Goal: Task Accomplishment & Management: Manage account settings

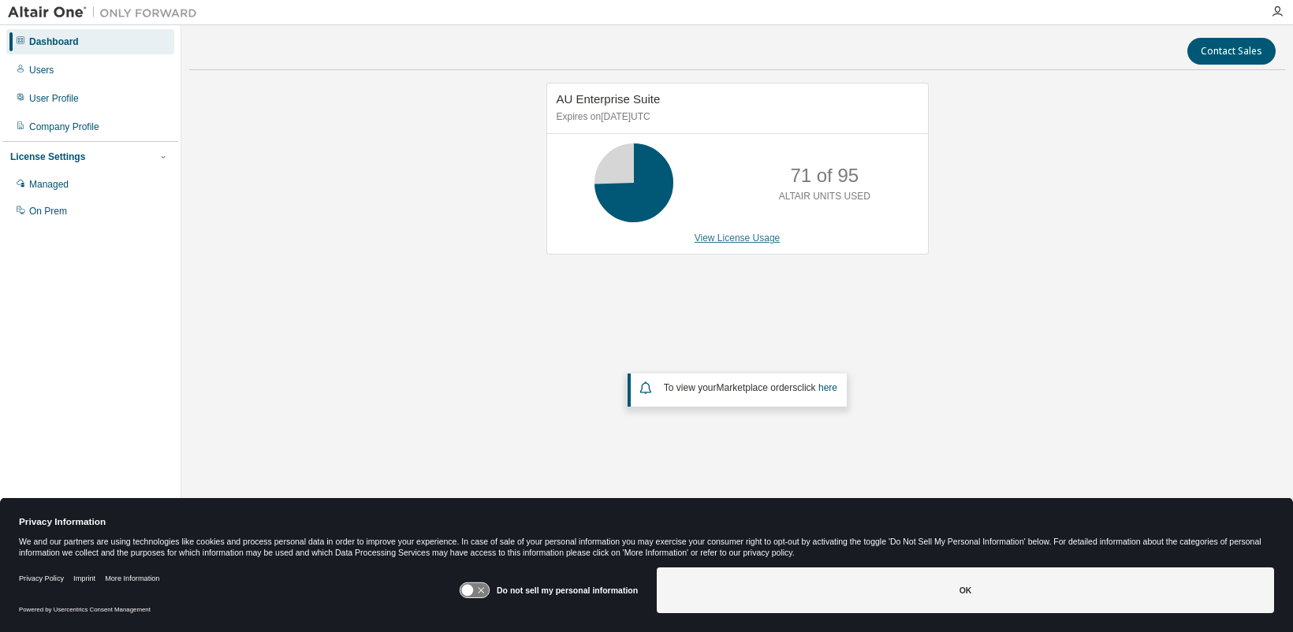
click at [754, 242] on link "View License Usage" at bounding box center [737, 238] width 86 height 11
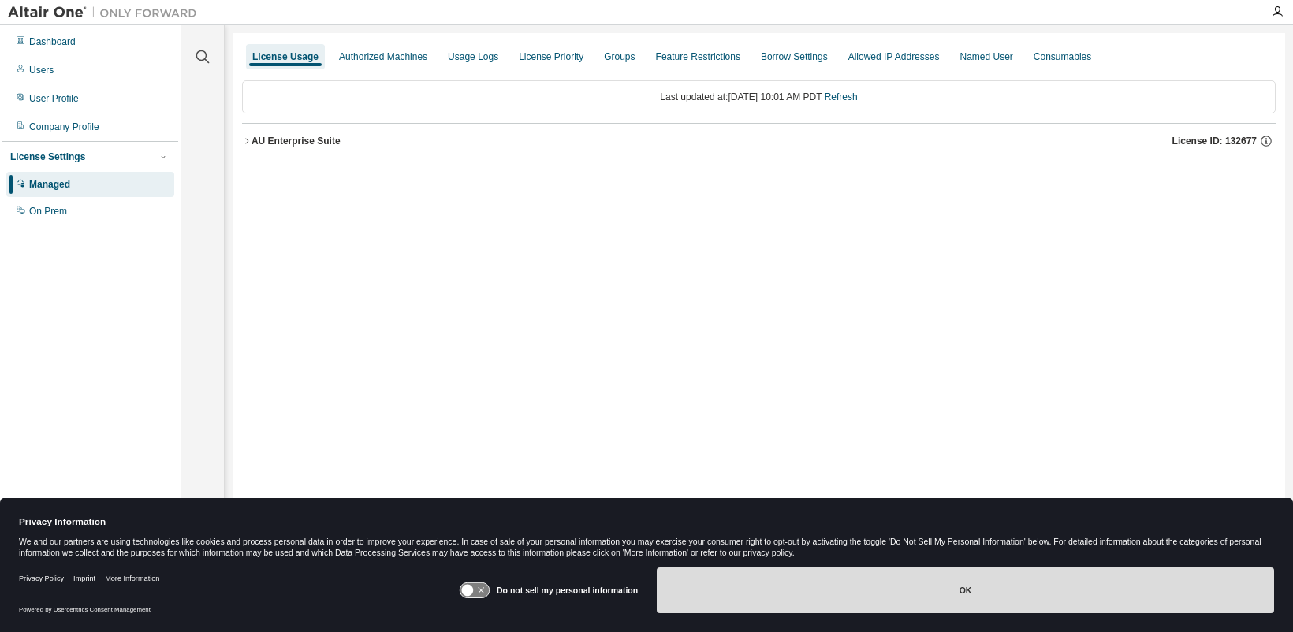
drag, startPoint x: 967, startPoint y: 594, endPoint x: 955, endPoint y: 594, distance: 11.8
click at [967, 594] on button "OK" at bounding box center [965, 591] width 617 height 46
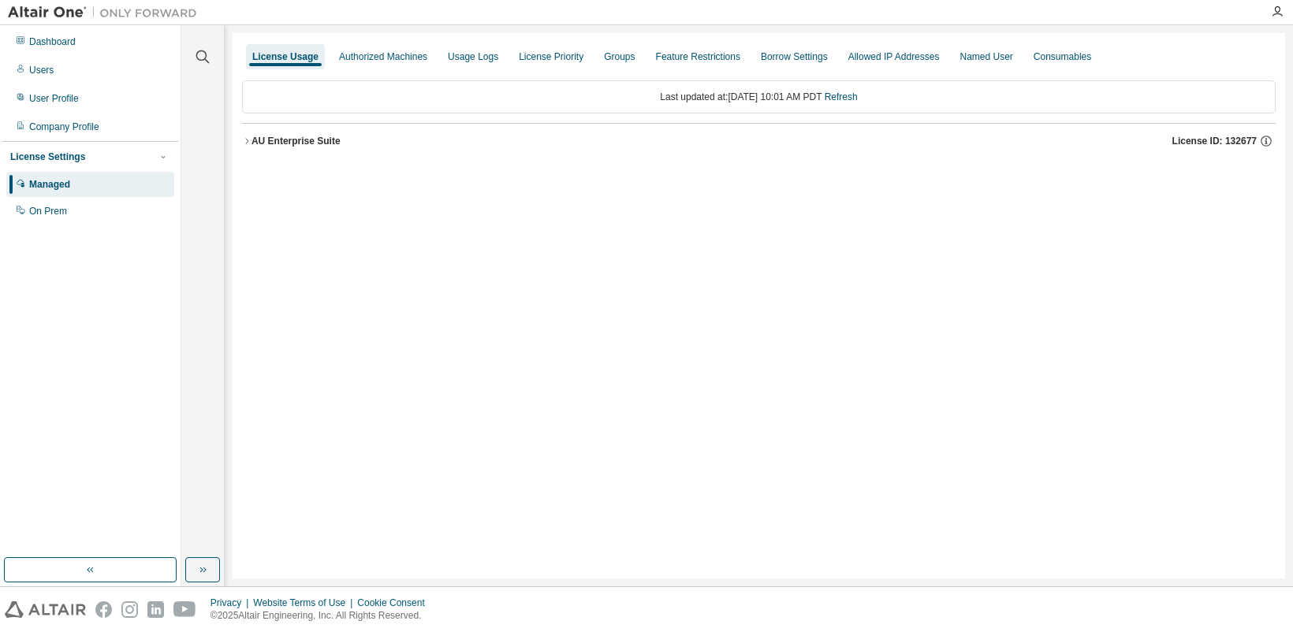
click at [250, 145] on icon "button" at bounding box center [246, 140] width 9 height 9
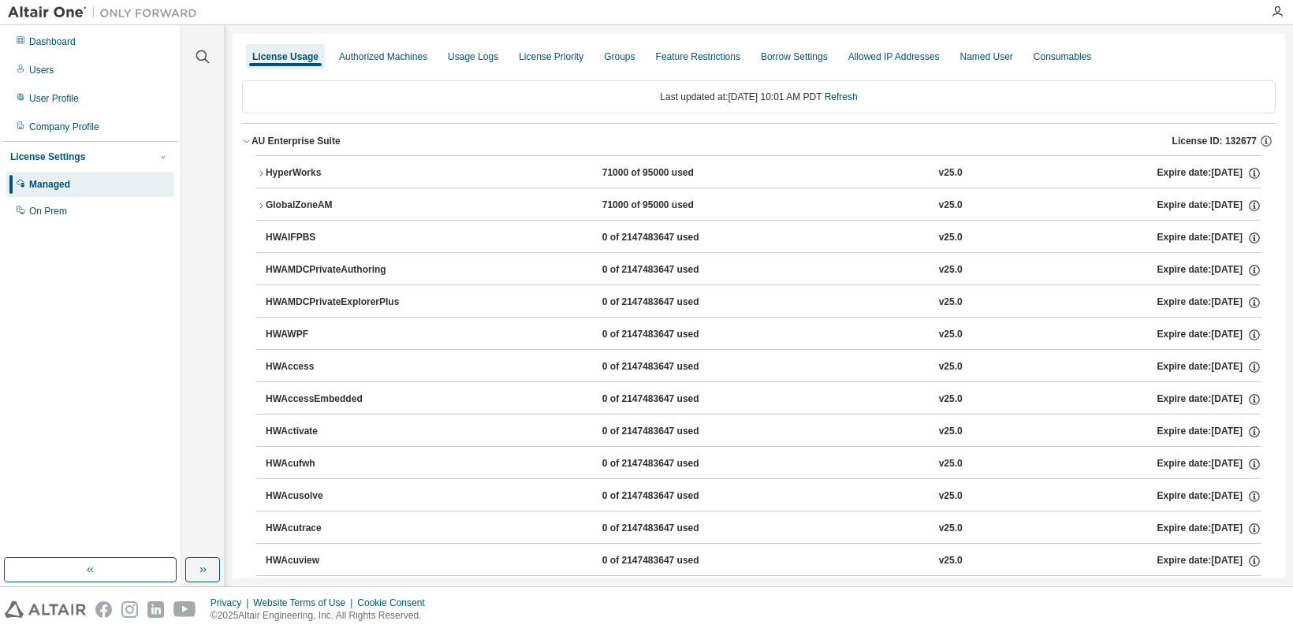
click at [245, 140] on icon "button" at bounding box center [246, 140] width 9 height 9
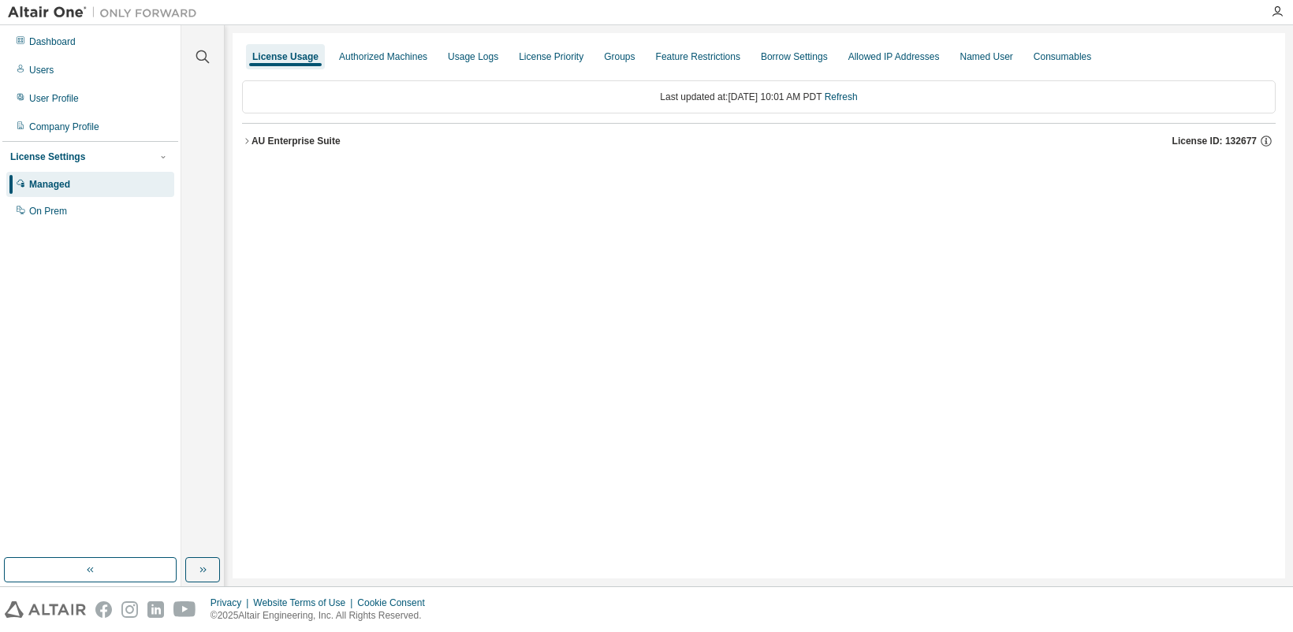
click at [248, 140] on icon "button" at bounding box center [246, 141] width 3 height 6
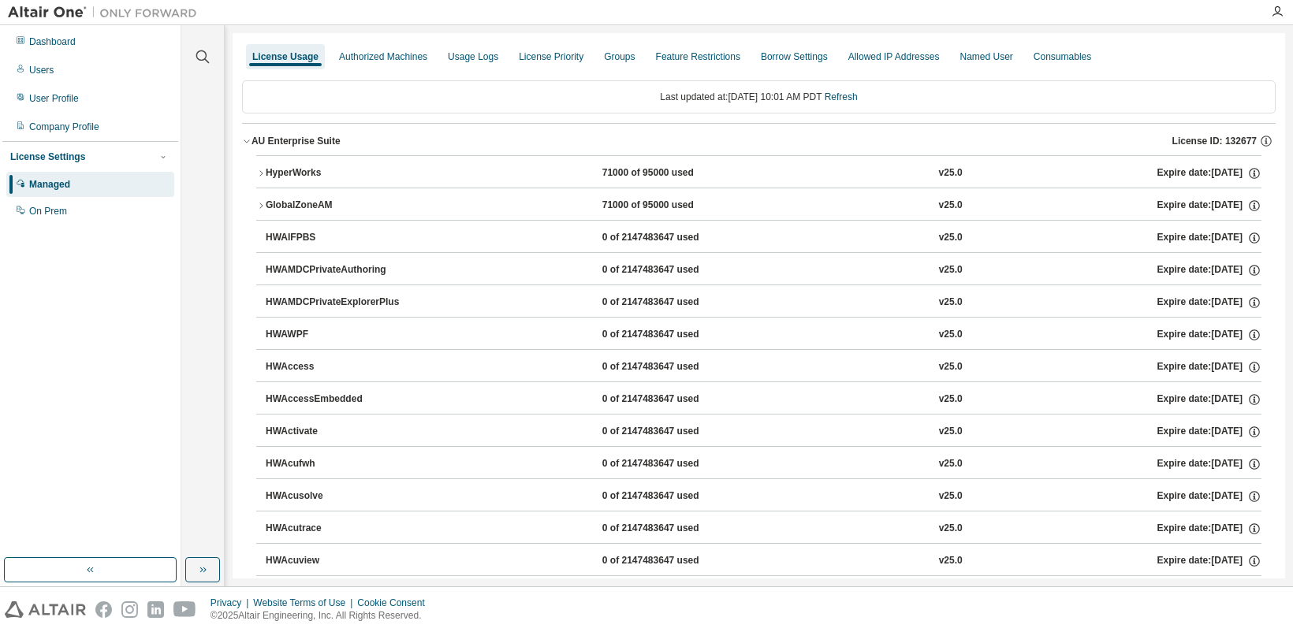
click at [609, 175] on div "71000 of 95000 used" at bounding box center [673, 173] width 142 height 14
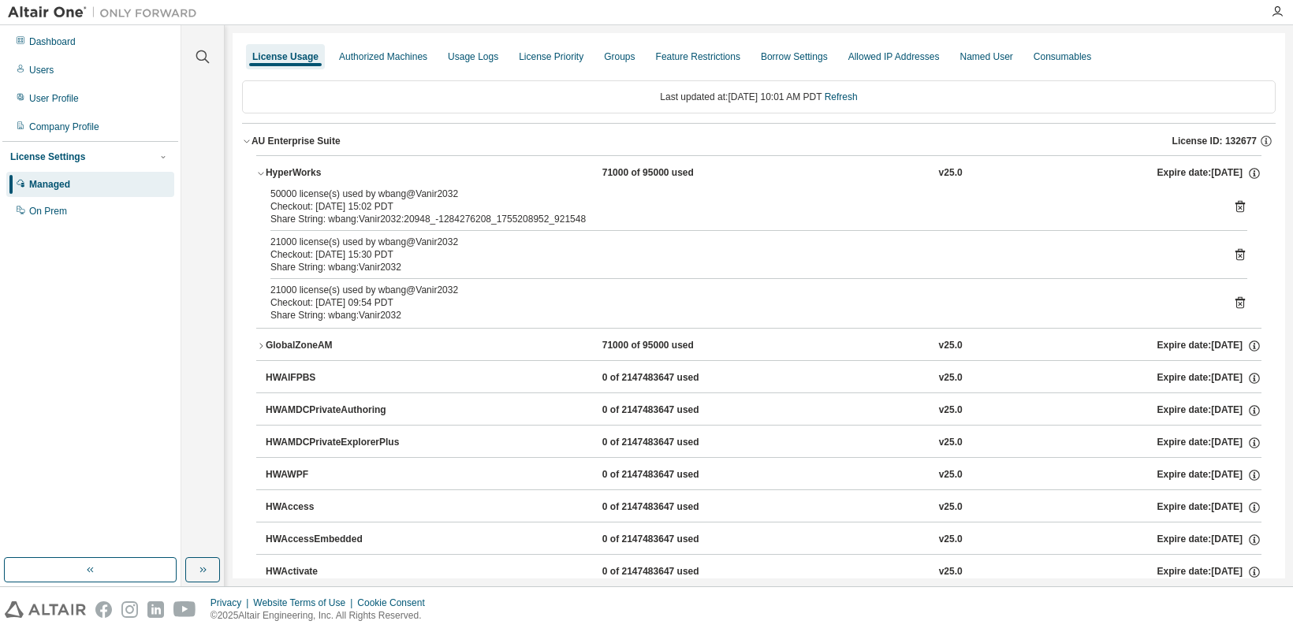
click at [398, 217] on div "Share String: wbang:Vanir2032:20948_-1284276208_1755208952_921548" at bounding box center [739, 219] width 939 height 13
click at [1233, 205] on icon at bounding box center [1240, 206] width 14 height 14
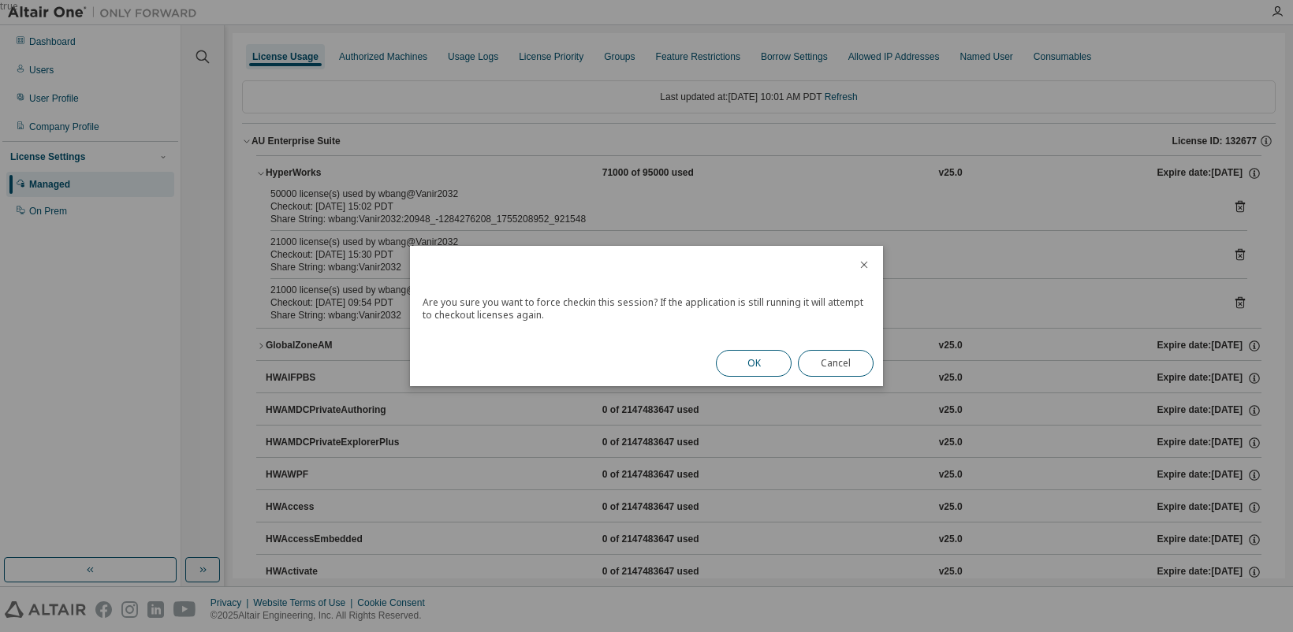
click at [751, 362] on button "OK" at bounding box center [754, 363] width 76 height 27
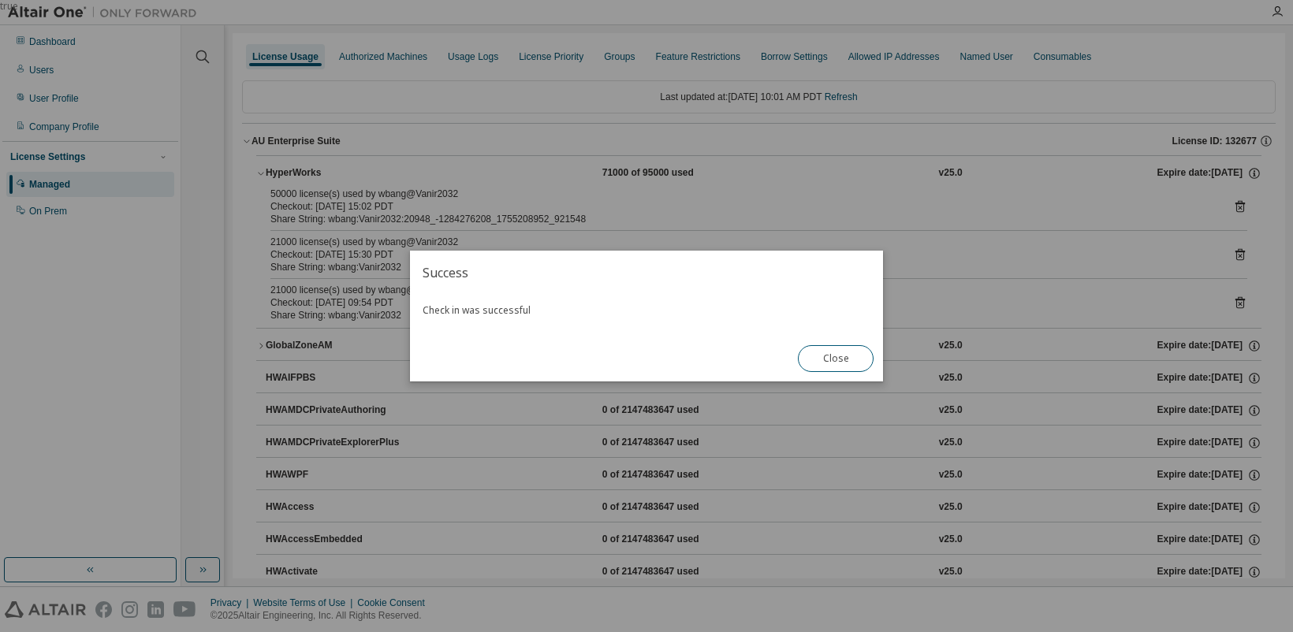
drag, startPoint x: 811, startPoint y: 357, endPoint x: 661, endPoint y: 295, distance: 162.9
click at [815, 359] on button "Close" at bounding box center [836, 358] width 76 height 27
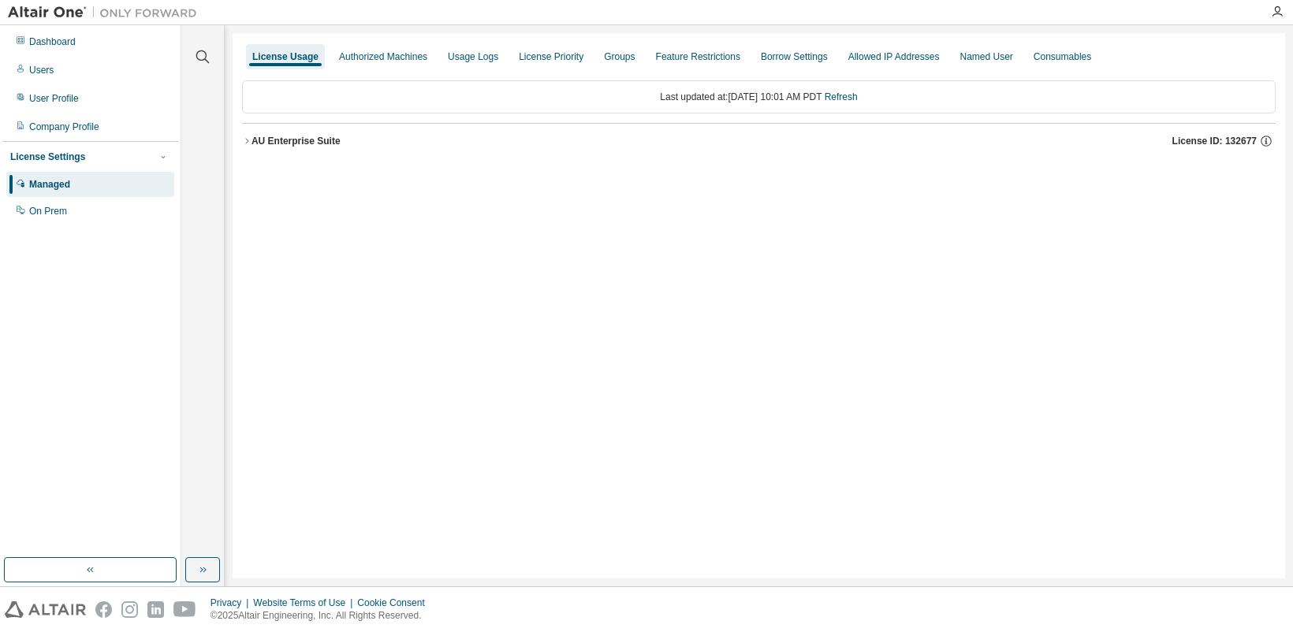
click at [245, 138] on icon "button" at bounding box center [246, 140] width 9 height 9
click at [249, 142] on icon "button" at bounding box center [246, 140] width 9 height 9
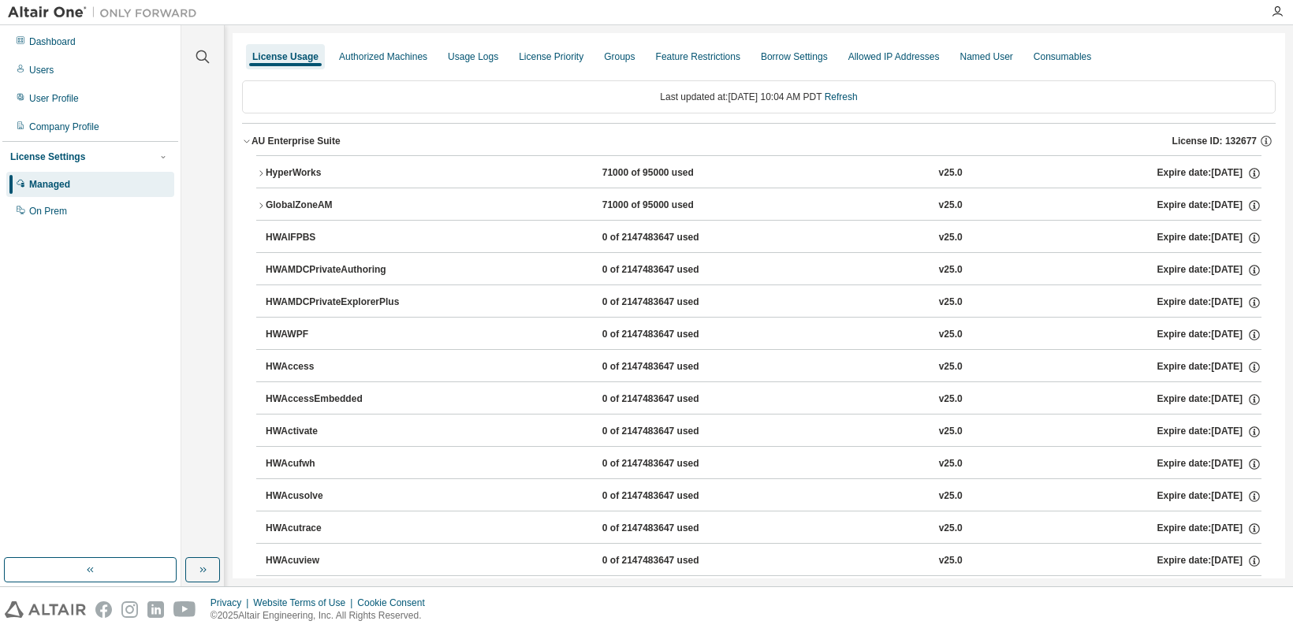
click at [620, 170] on div "71000 of 95000 used" at bounding box center [673, 173] width 142 height 14
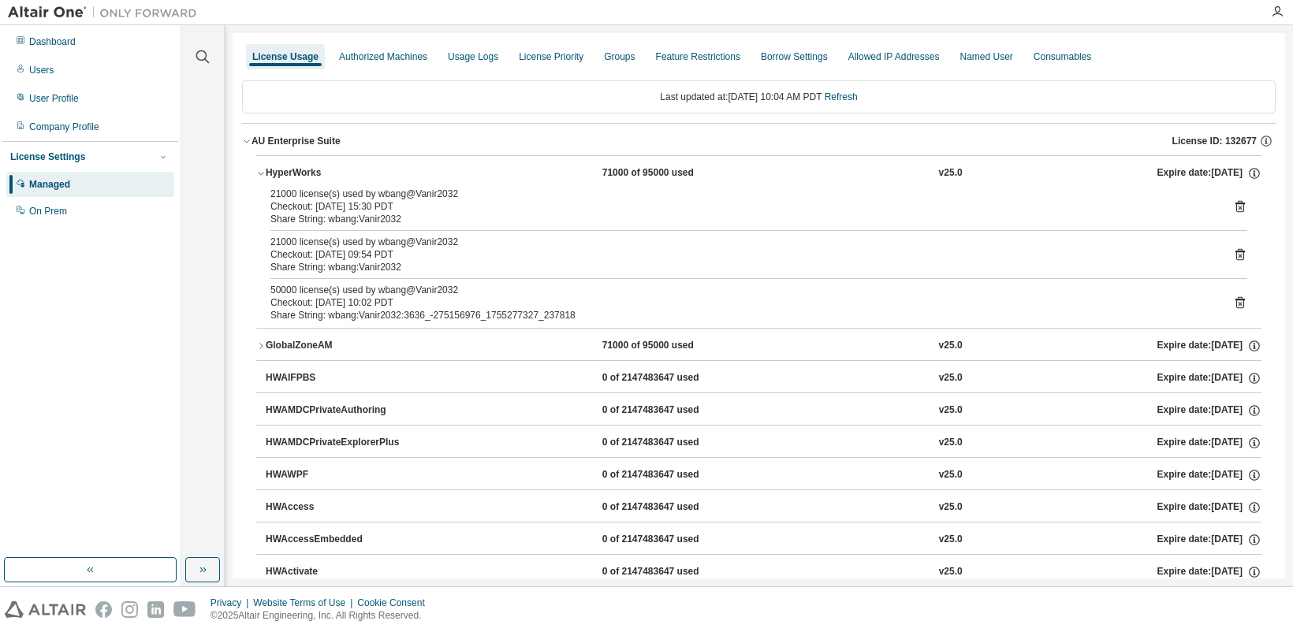
click at [620, 170] on div "71000 of 95000 used" at bounding box center [673, 173] width 142 height 14
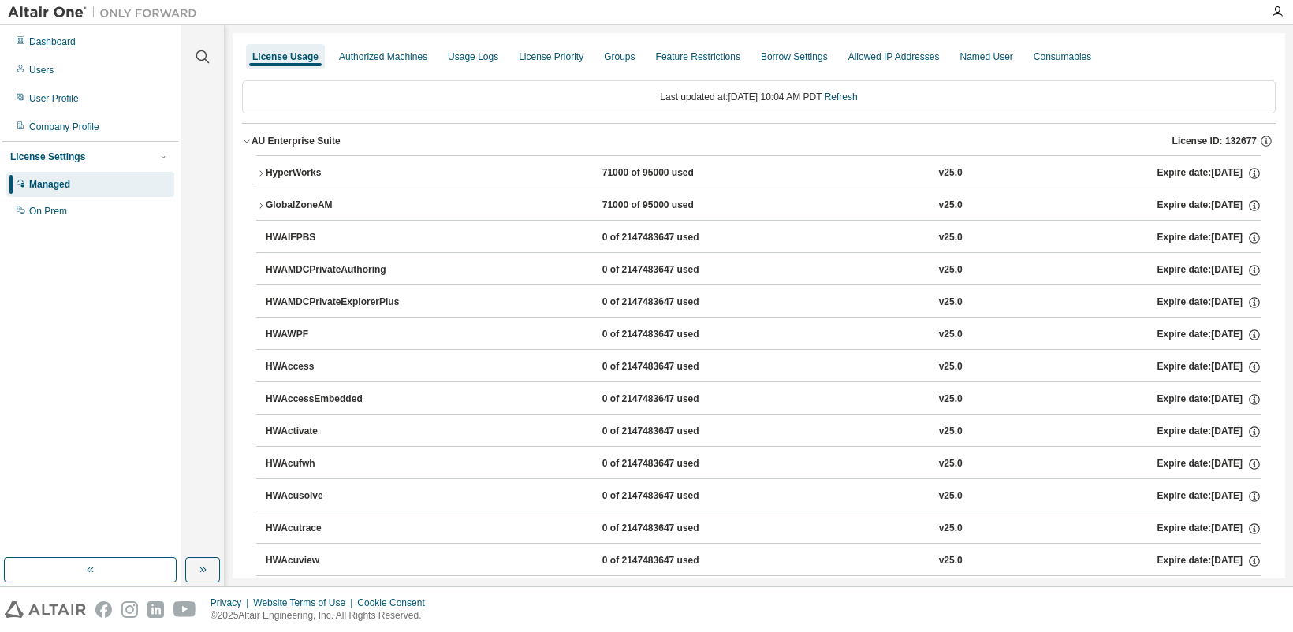
click at [613, 167] on div "71000 of 95000 used" at bounding box center [673, 173] width 142 height 14
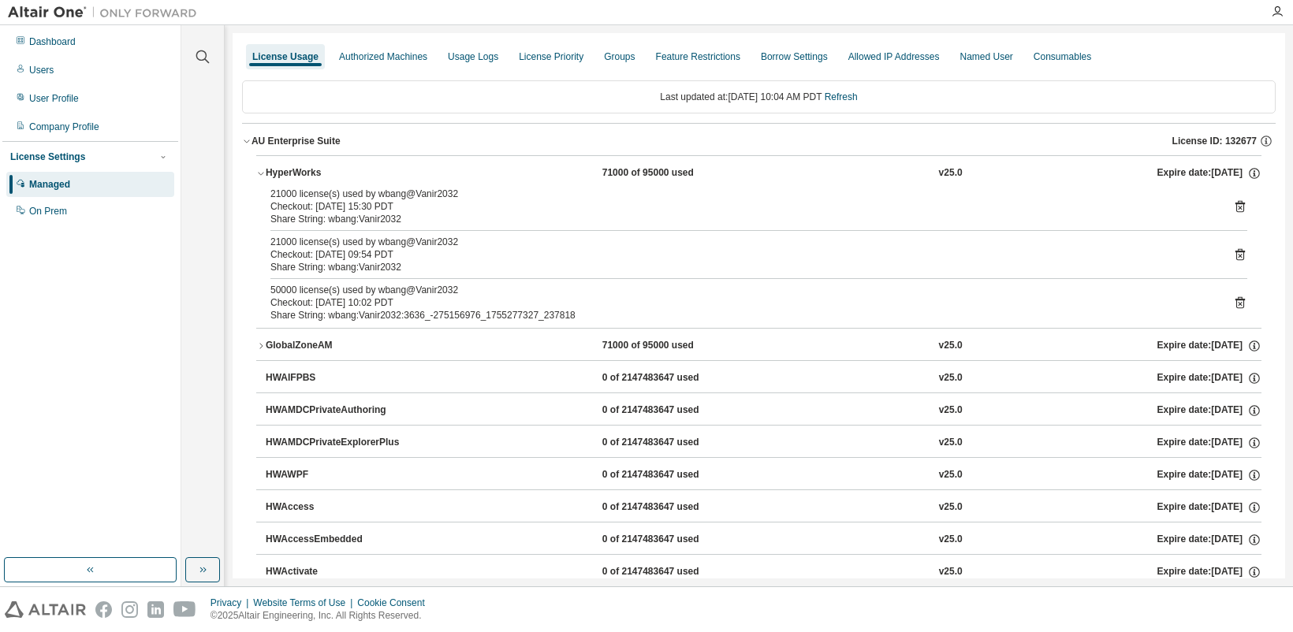
click at [532, 203] on div "Checkout: 2025-08-14 15:30 PDT" at bounding box center [739, 206] width 939 height 13
click at [1233, 303] on icon at bounding box center [1240, 303] width 14 height 14
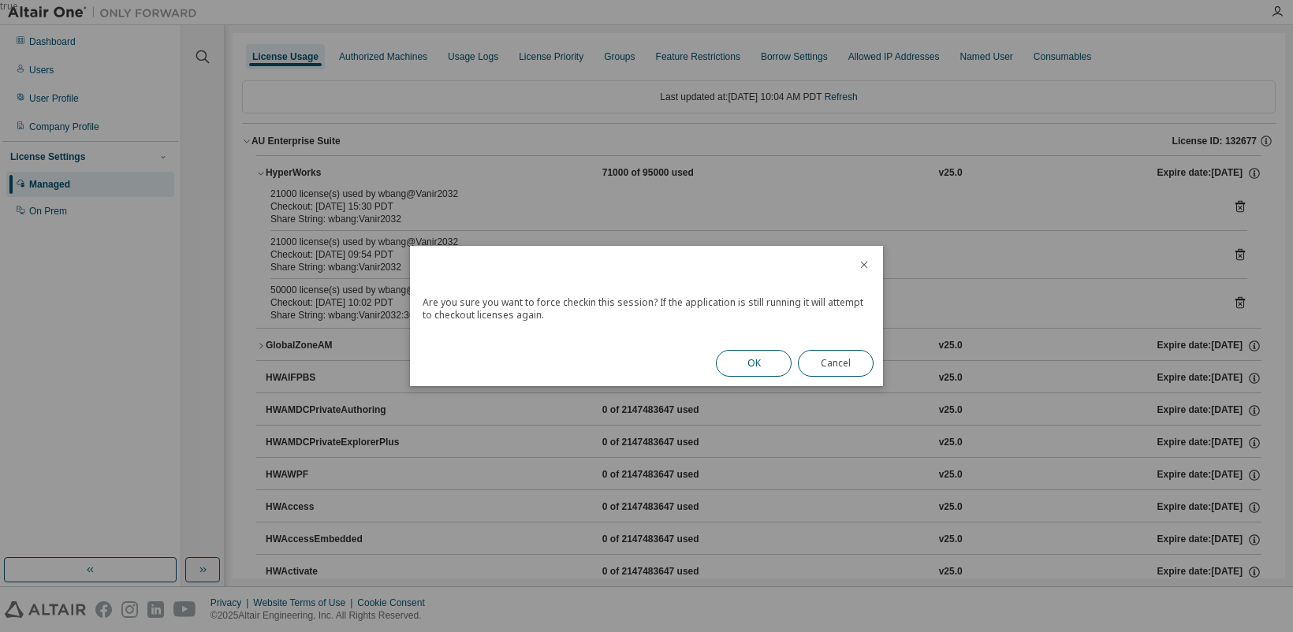
click at [737, 362] on button "OK" at bounding box center [754, 363] width 76 height 27
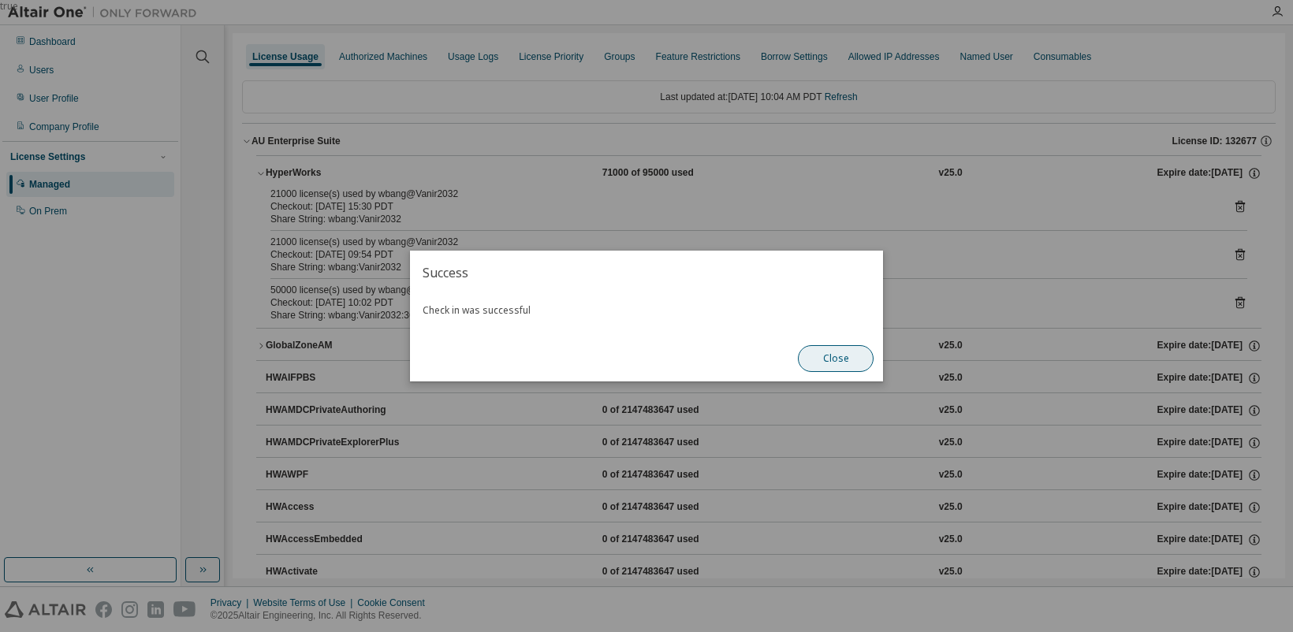
click at [852, 362] on button "Close" at bounding box center [836, 358] width 76 height 27
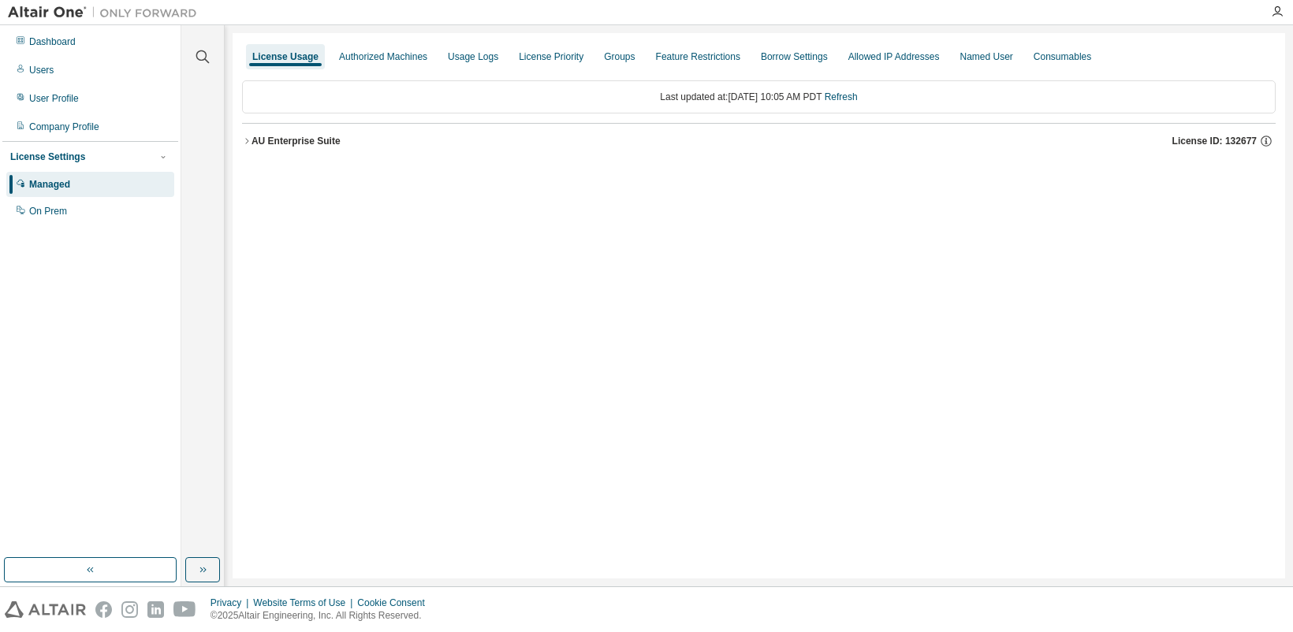
drag, startPoint x: 247, startPoint y: 145, endPoint x: 403, endPoint y: 245, distance: 185.4
click at [247, 145] on icon "button" at bounding box center [246, 140] width 9 height 9
